Goal: Information Seeking & Learning: Understand process/instructions

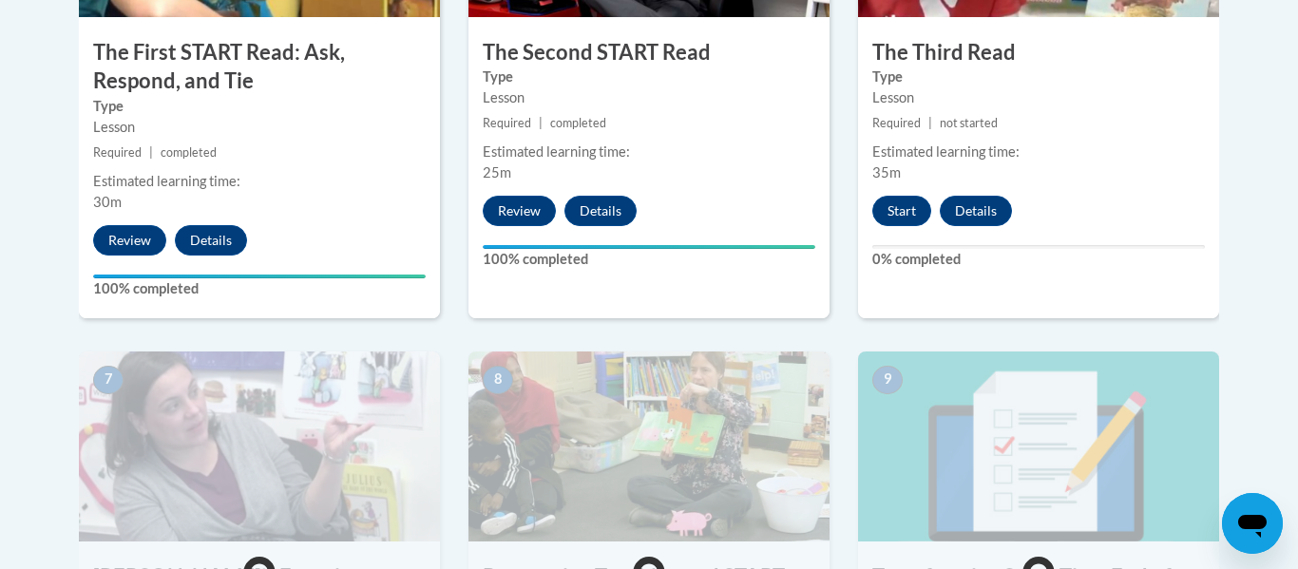
scroll to position [1349, 0]
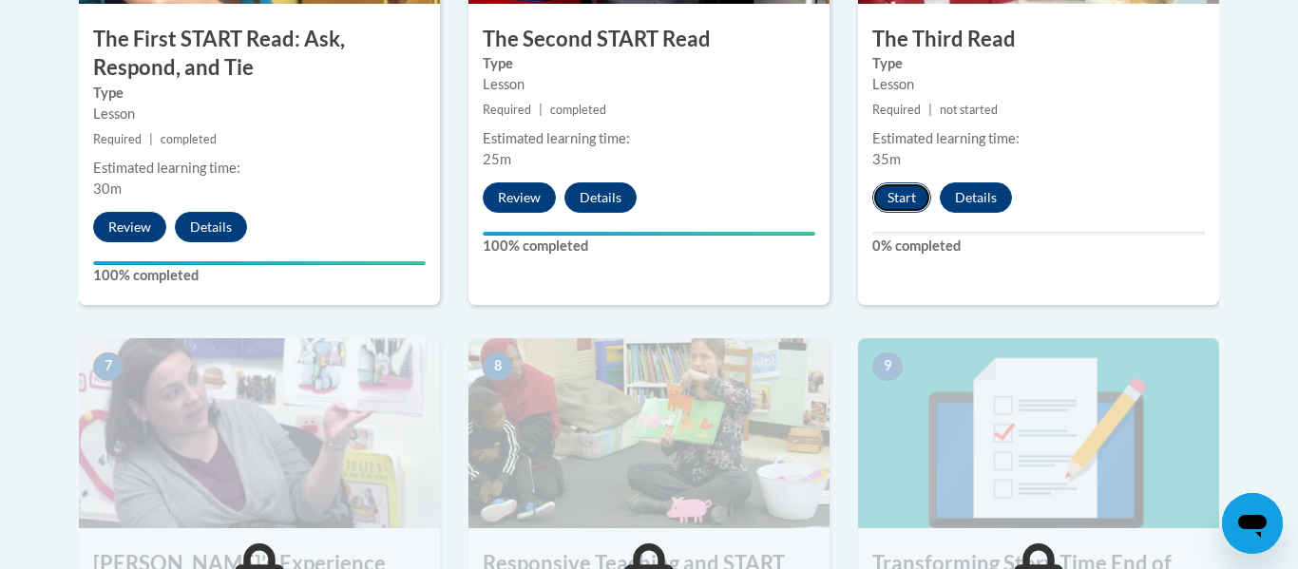
click at [907, 203] on button "Start" at bounding box center [901, 197] width 59 height 30
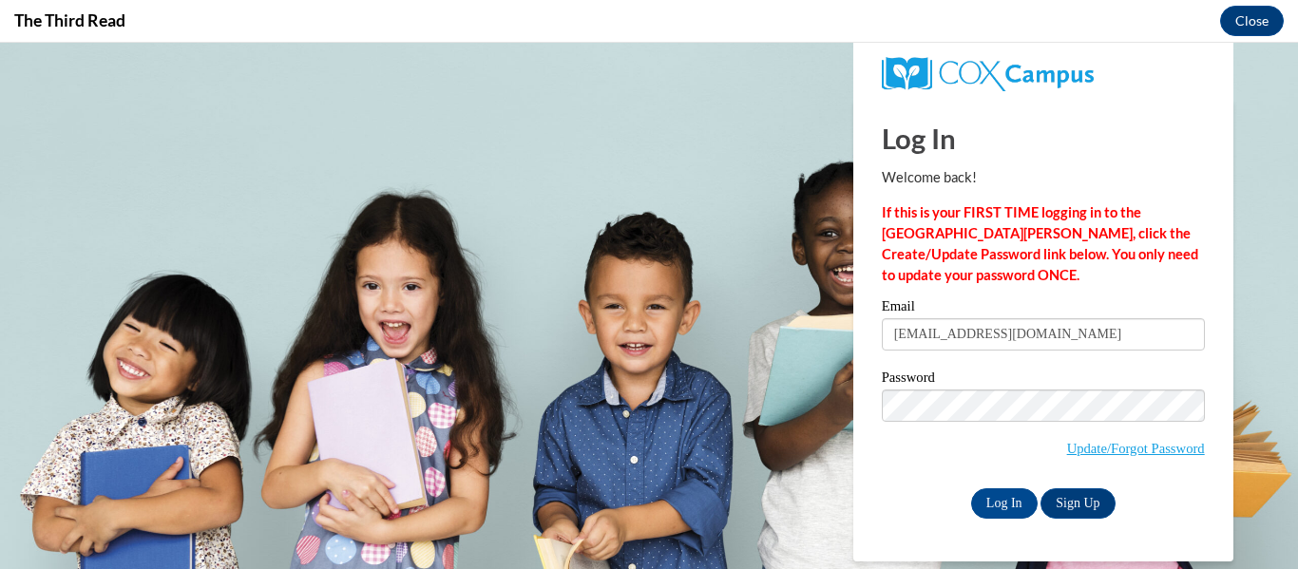
scroll to position [0, 0]
click at [980, 496] on input "Log In" at bounding box center [1004, 503] width 67 height 30
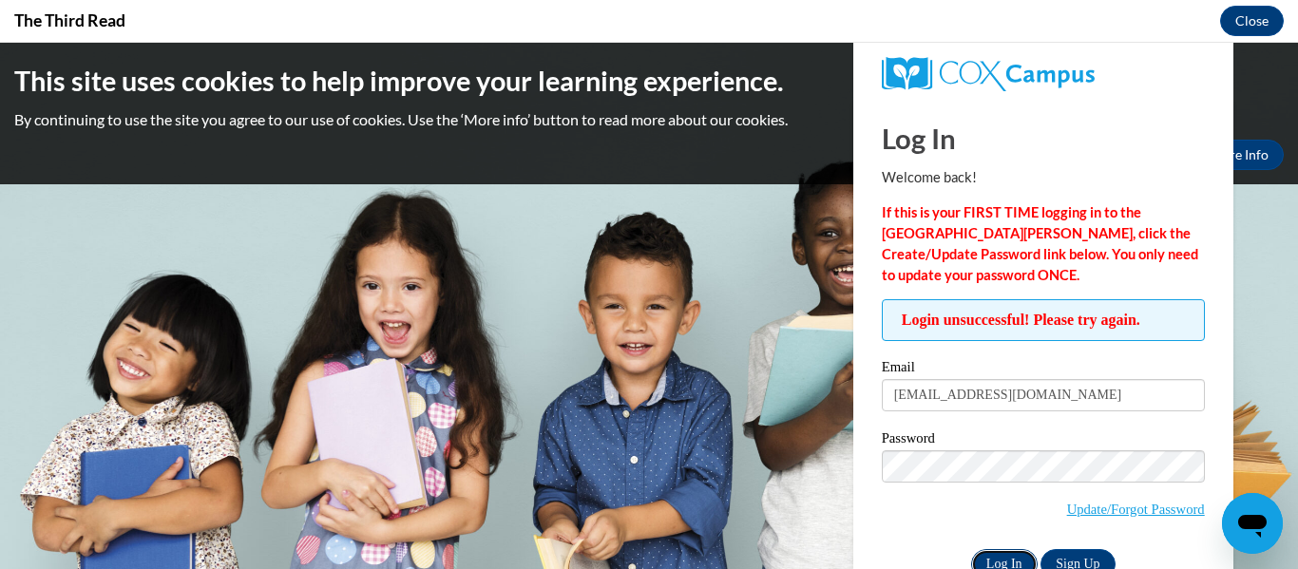
click at [1016, 560] on input "Log In" at bounding box center [1004, 564] width 67 height 30
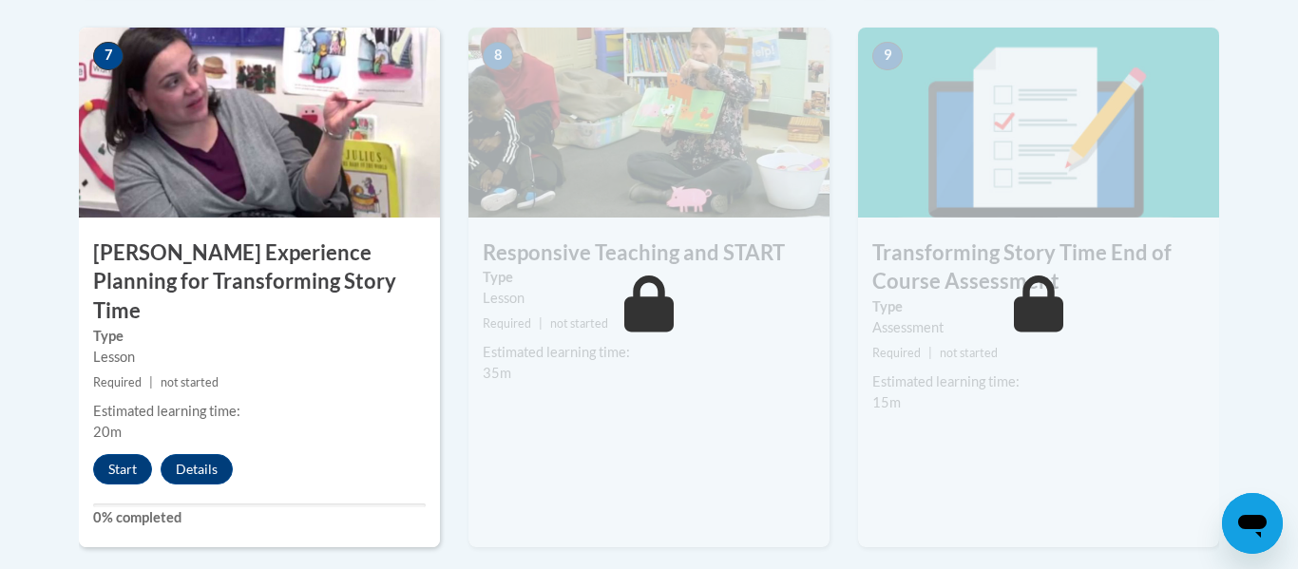
scroll to position [1664, 0]
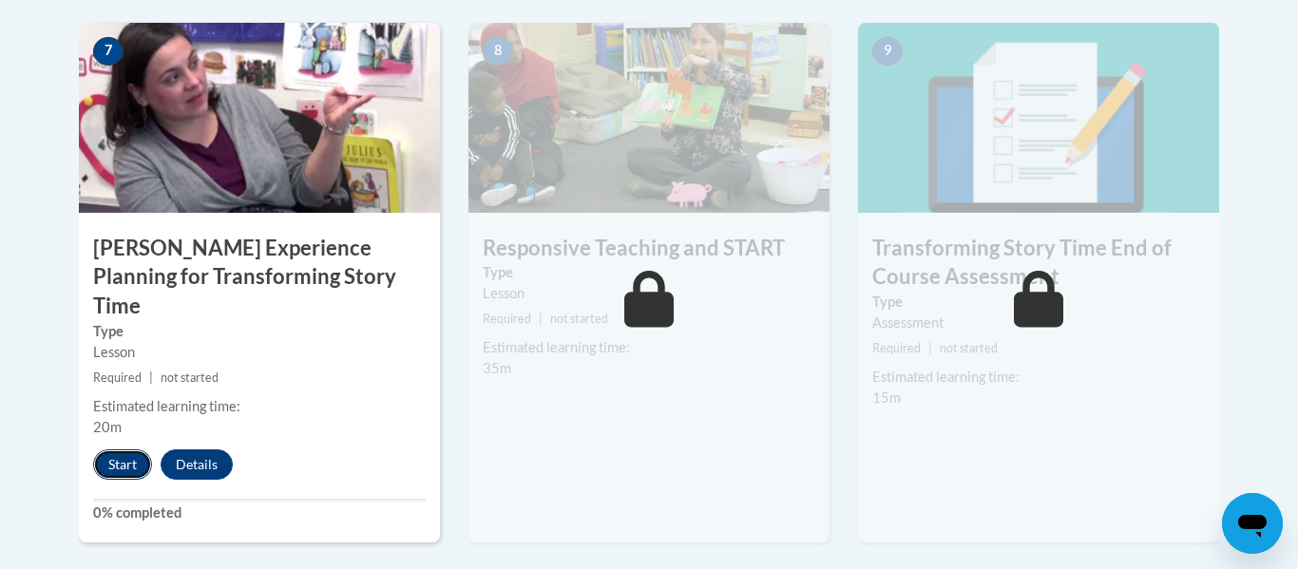
click at [105, 449] on button "Start" at bounding box center [122, 464] width 59 height 30
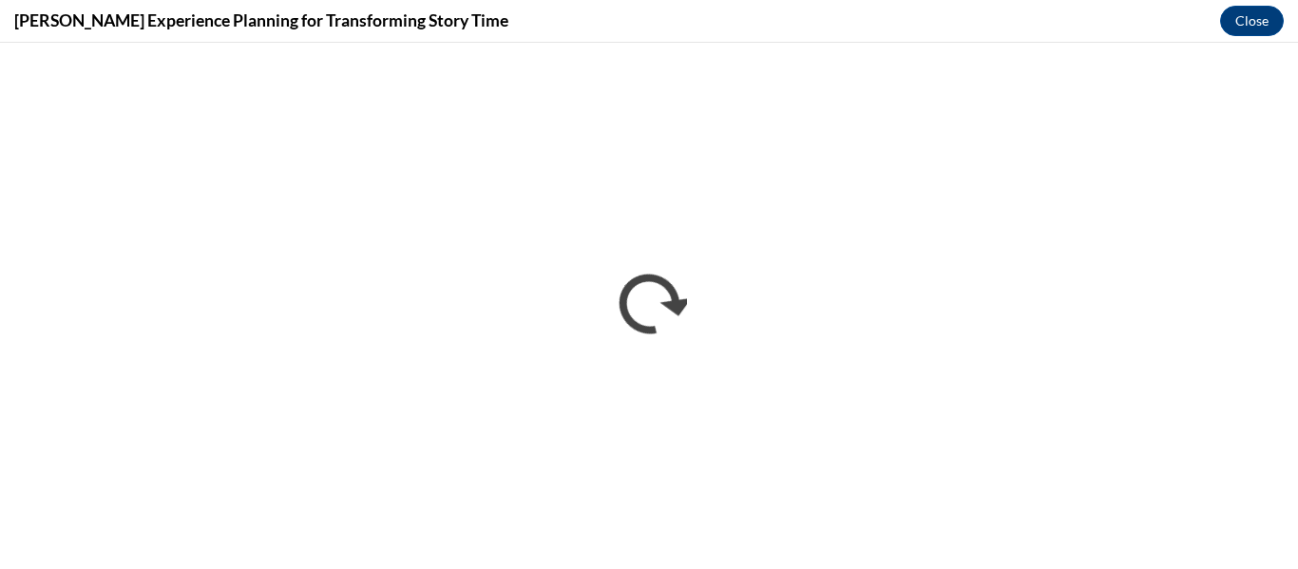
scroll to position [0, 0]
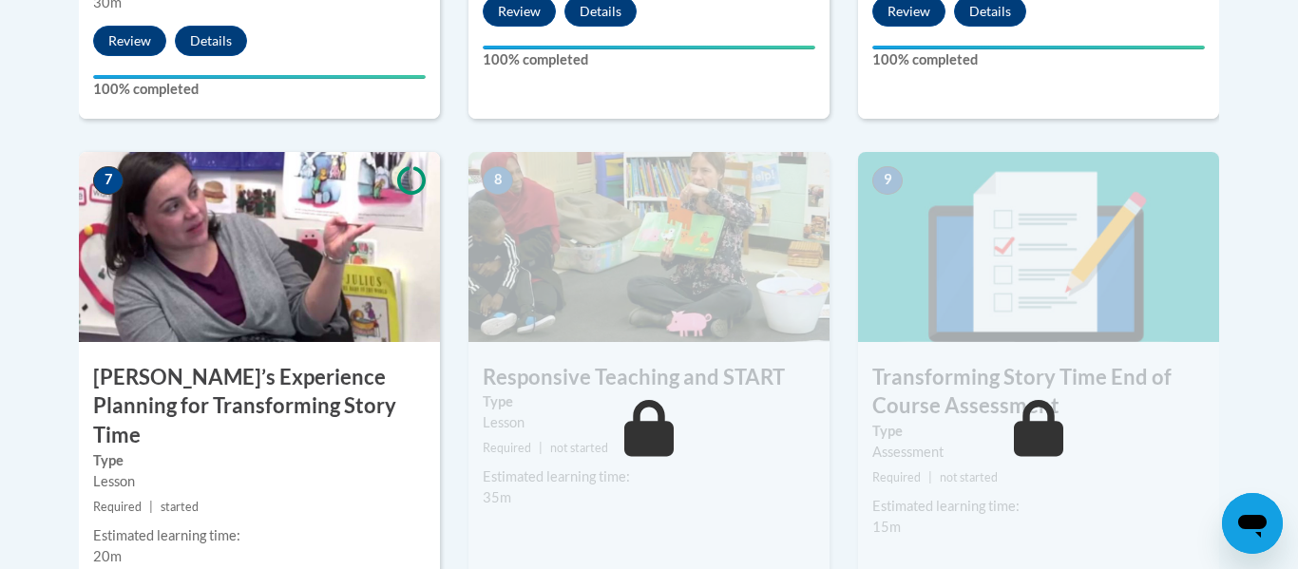
scroll to position [1567, 0]
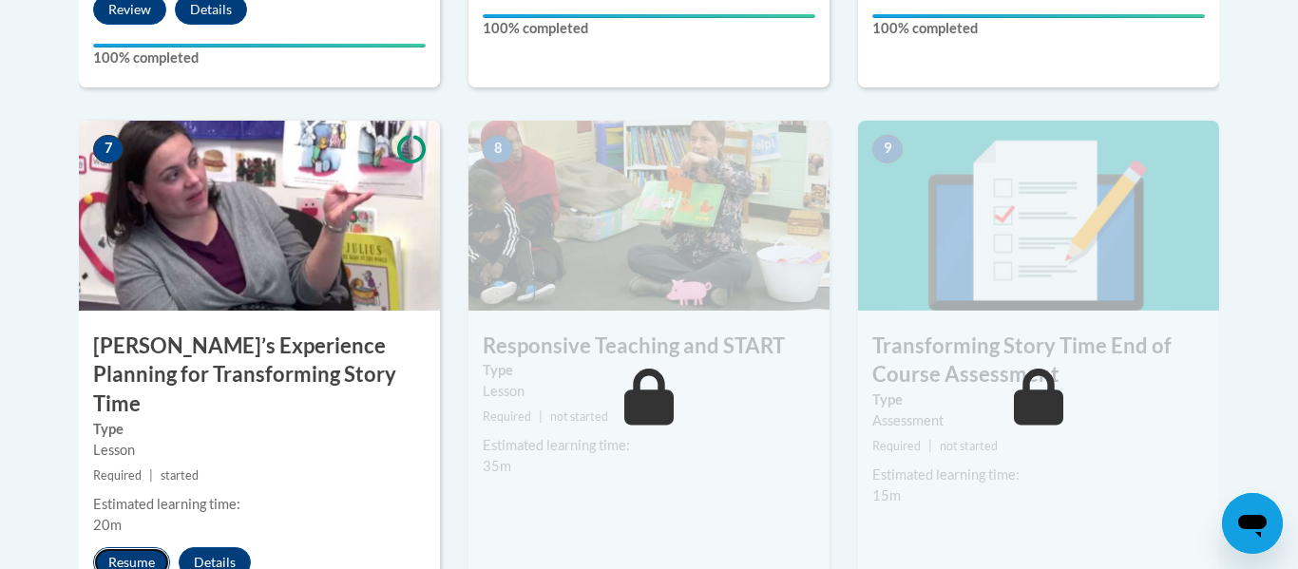
click at [137, 547] on button "Resume" at bounding box center [131, 562] width 77 height 30
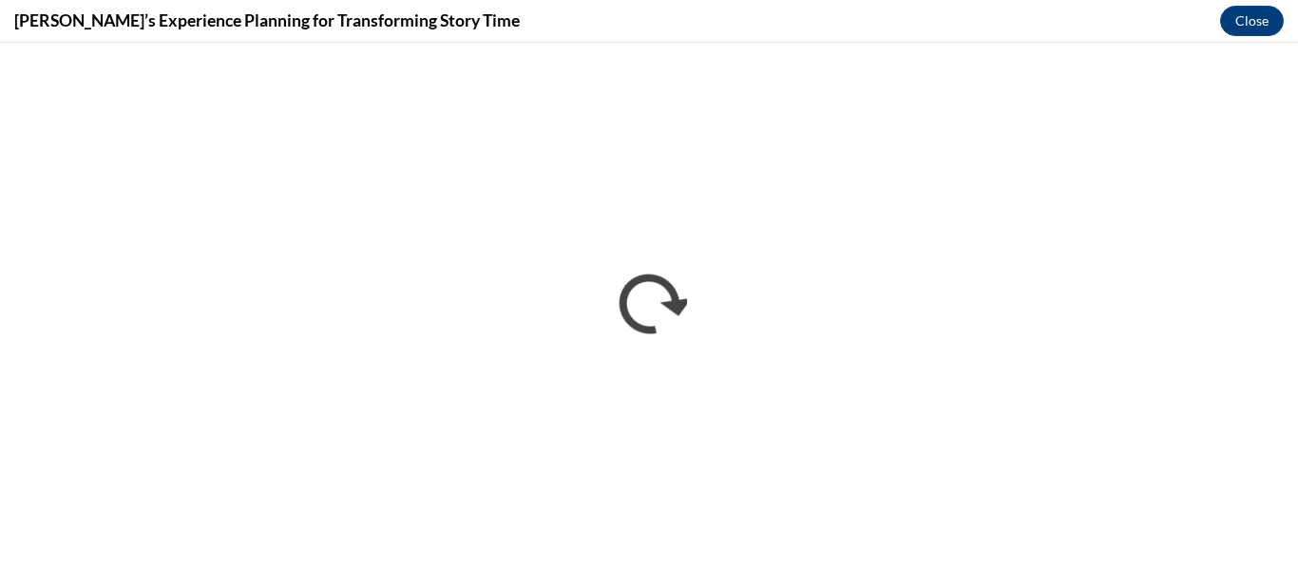
scroll to position [0, 0]
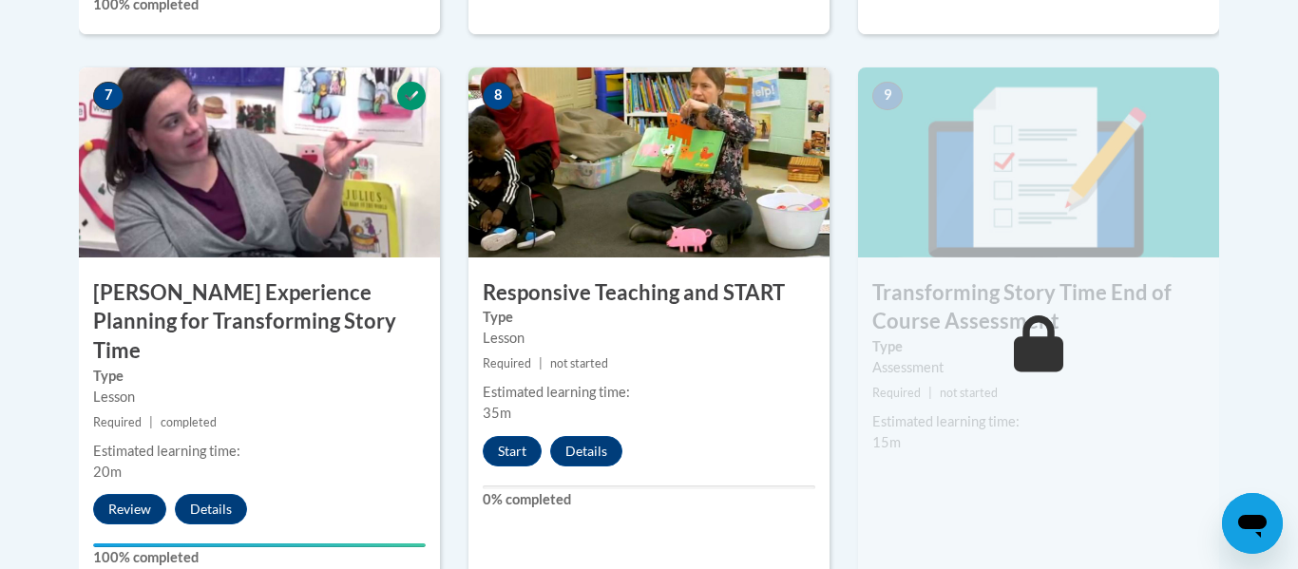
scroll to position [1628, 0]
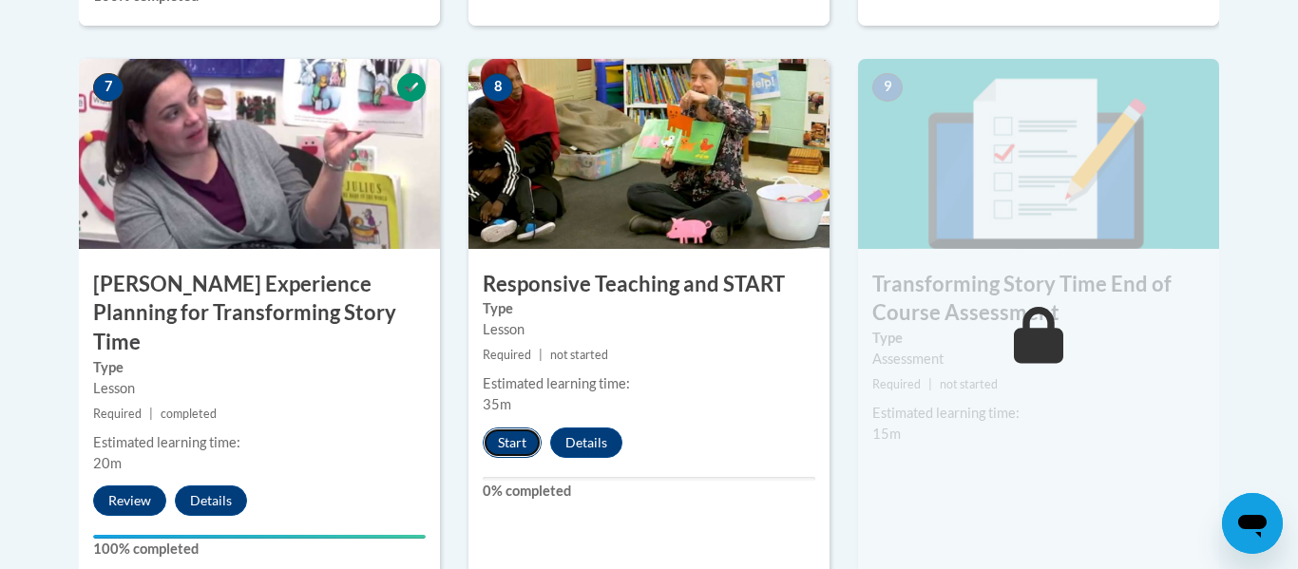
click at [502, 451] on button "Start" at bounding box center [512, 443] width 59 height 30
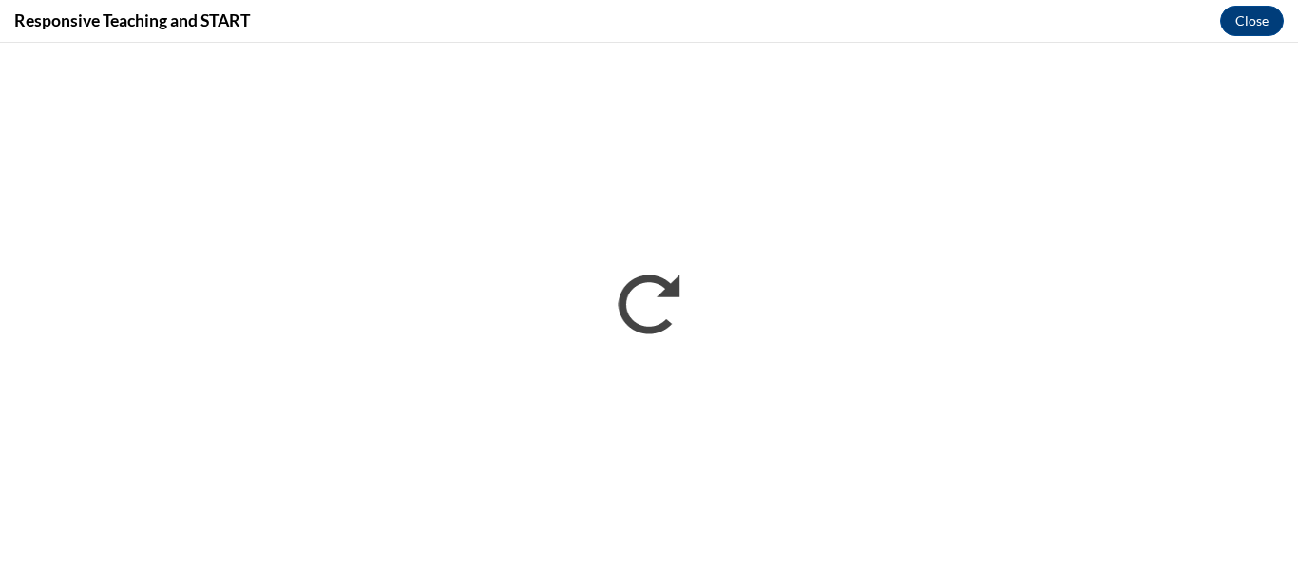
scroll to position [0, 0]
